Goal: Find specific page/section: Find specific page/section

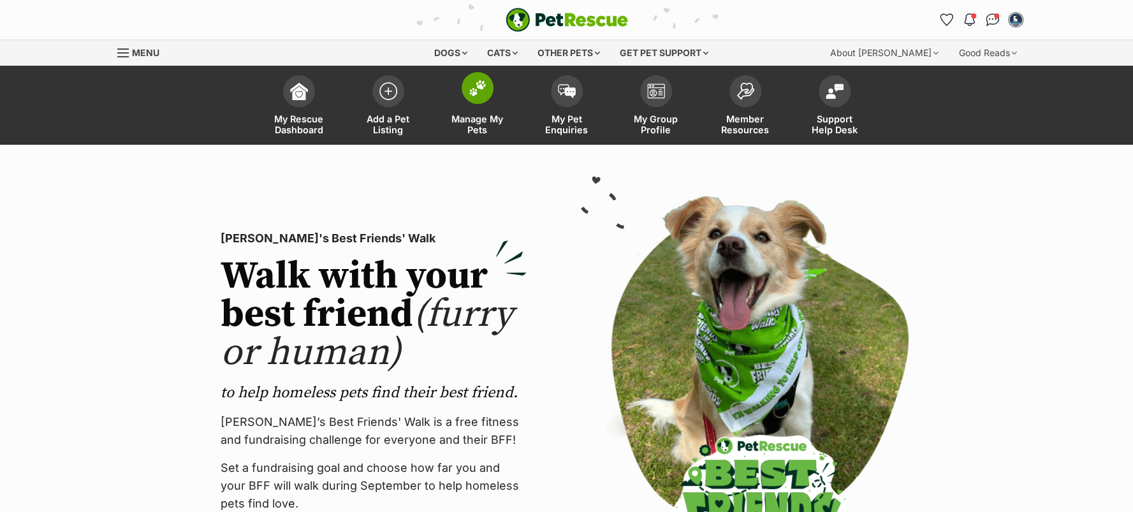
drag, startPoint x: 0, startPoint y: 0, endPoint x: 479, endPoint y: 112, distance: 491.7
click at [479, 104] on span at bounding box center [478, 88] width 32 height 32
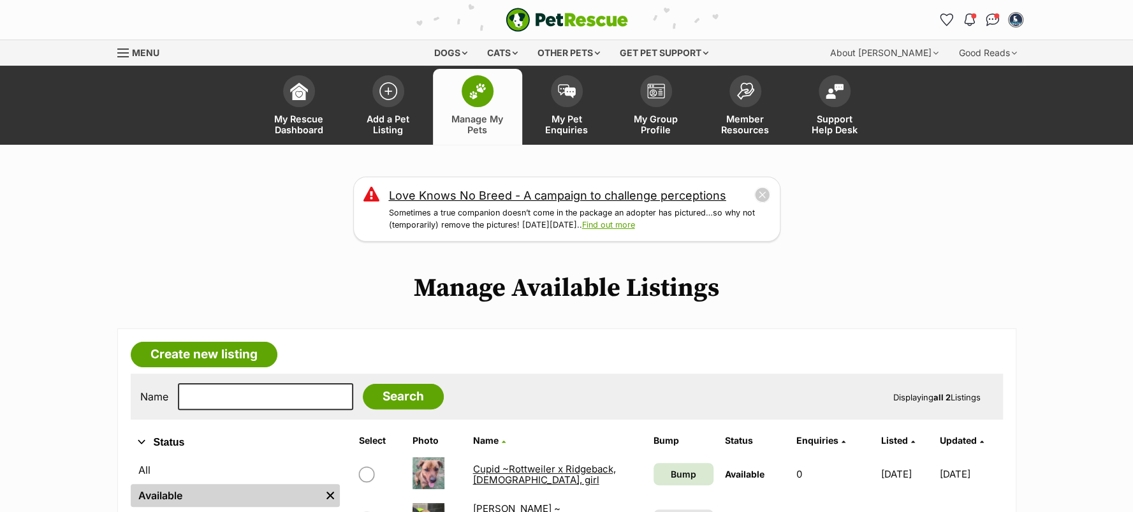
scroll to position [159, 0]
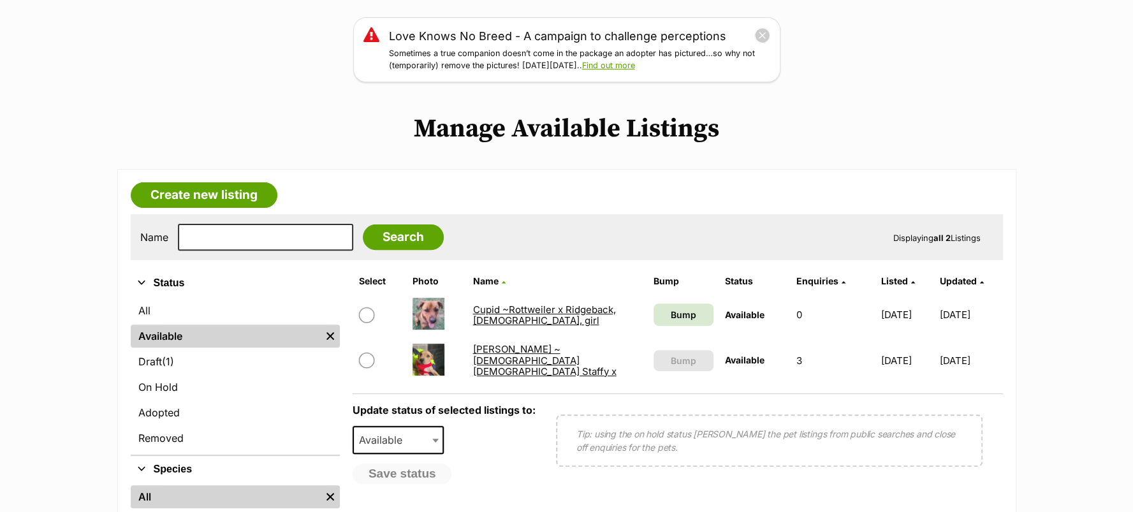
click at [498, 377] on link "[PERSON_NAME] ~ [DEMOGRAPHIC_DATA] [DEMOGRAPHIC_DATA] Staffy x" at bounding box center [543, 360] width 143 height 34
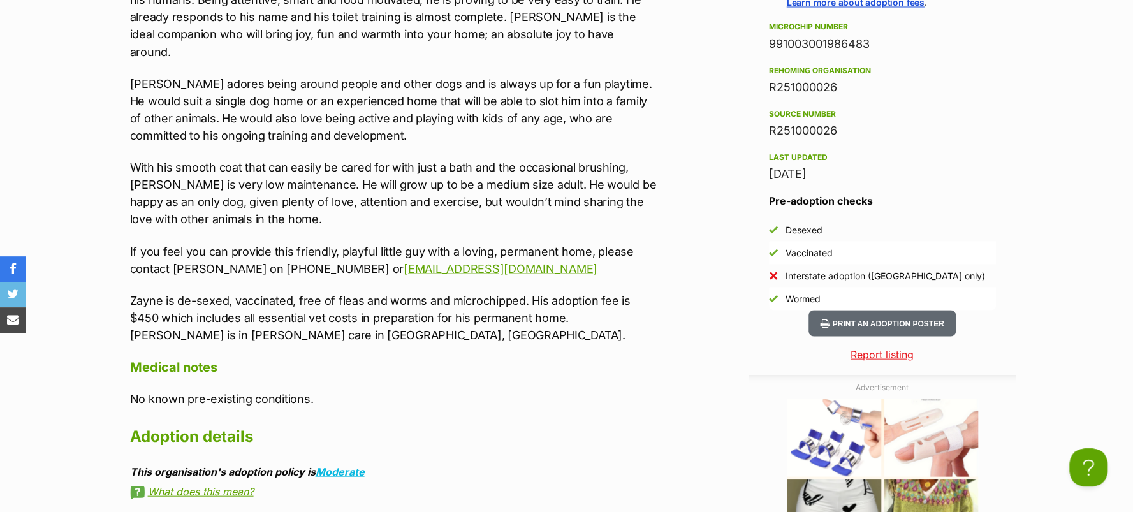
scroll to position [1355, 0]
